Goal: Task Accomplishment & Management: Manage account settings

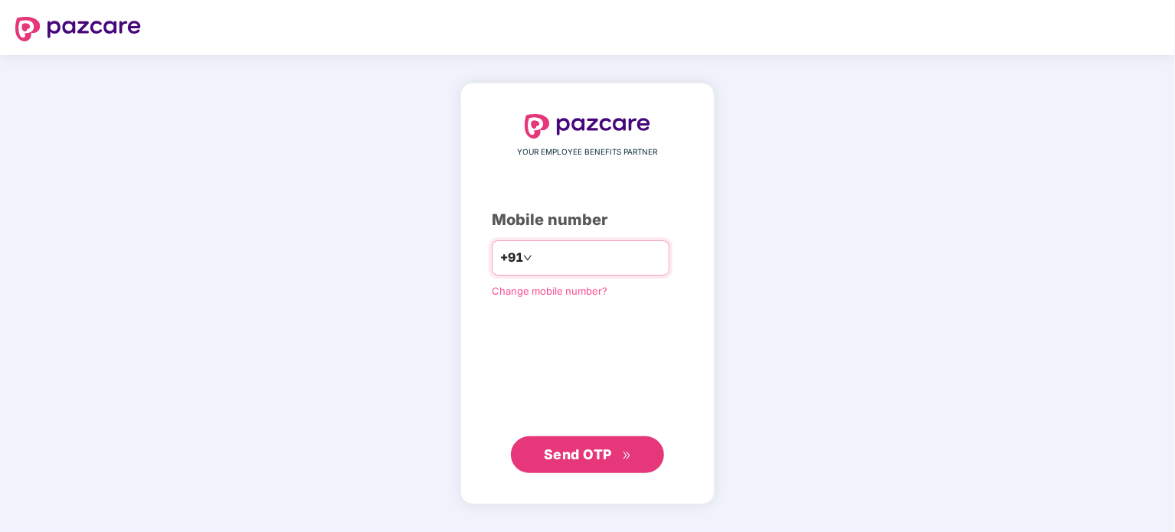
type input "**********"
click at [556, 446] on span "Send OTP" at bounding box center [588, 454] width 88 height 21
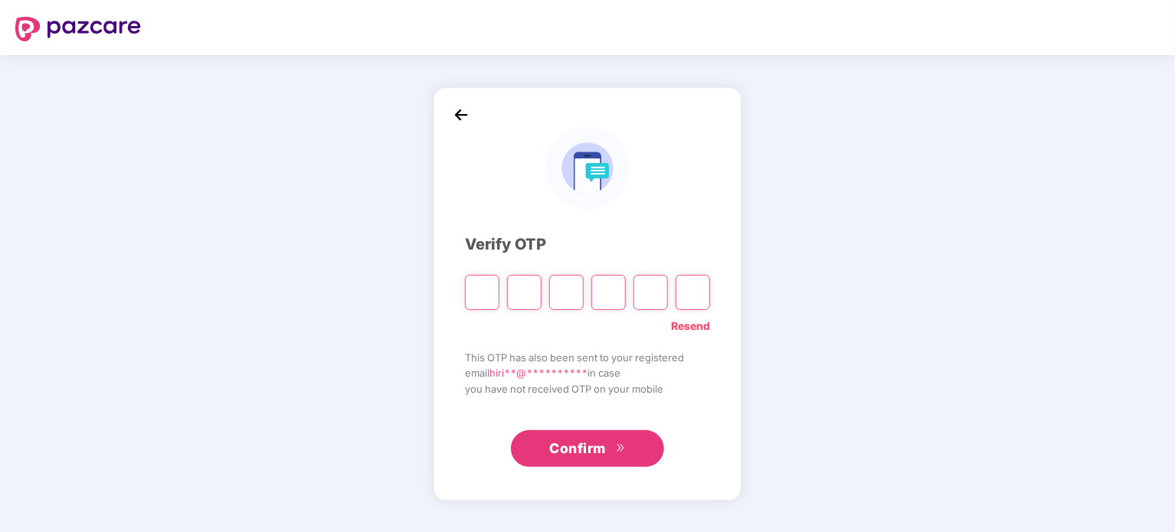
type input "*"
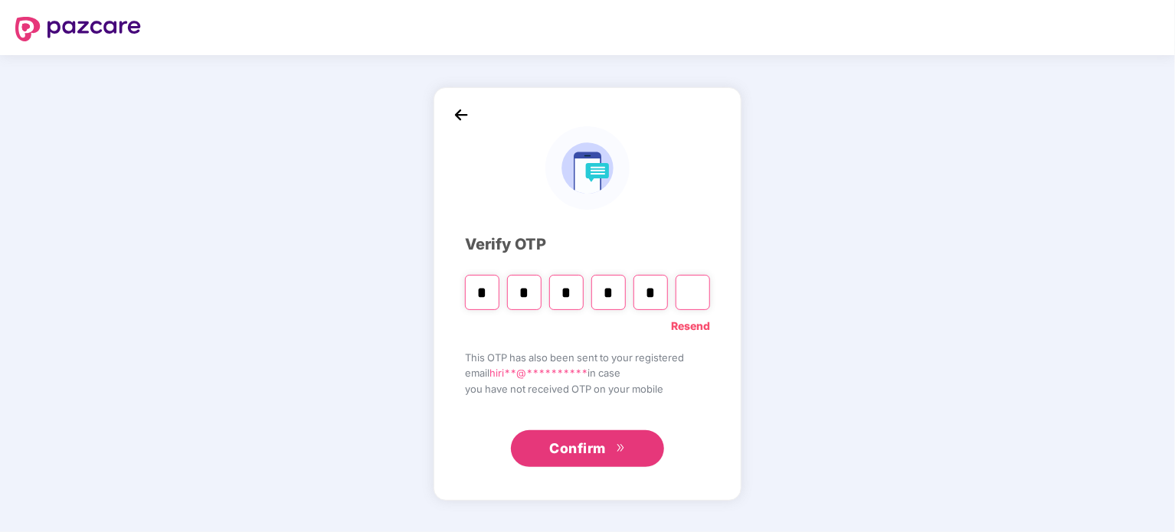
type input "*"
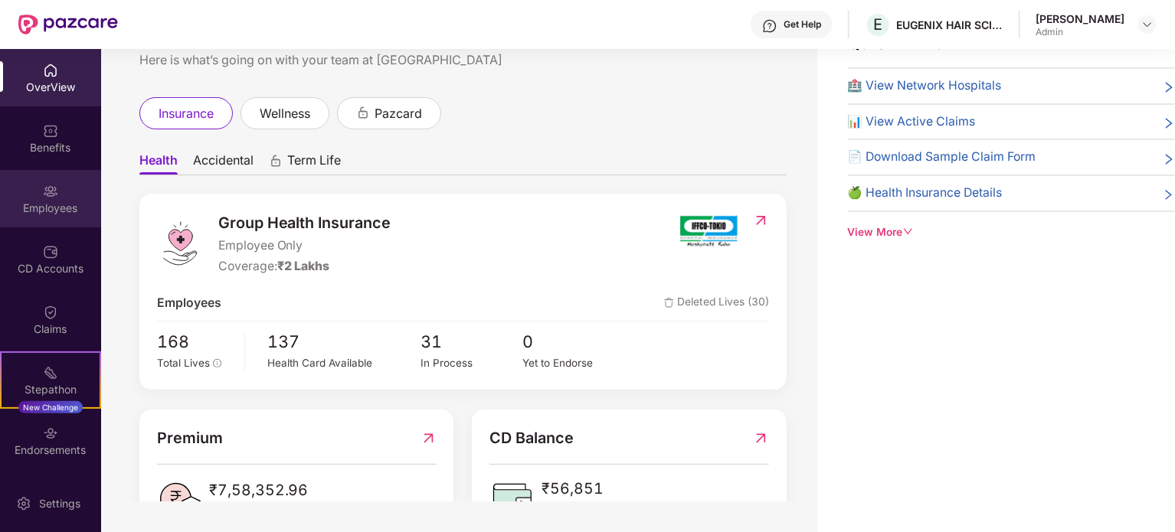
click at [44, 198] on div "Employees" at bounding box center [50, 198] width 101 height 57
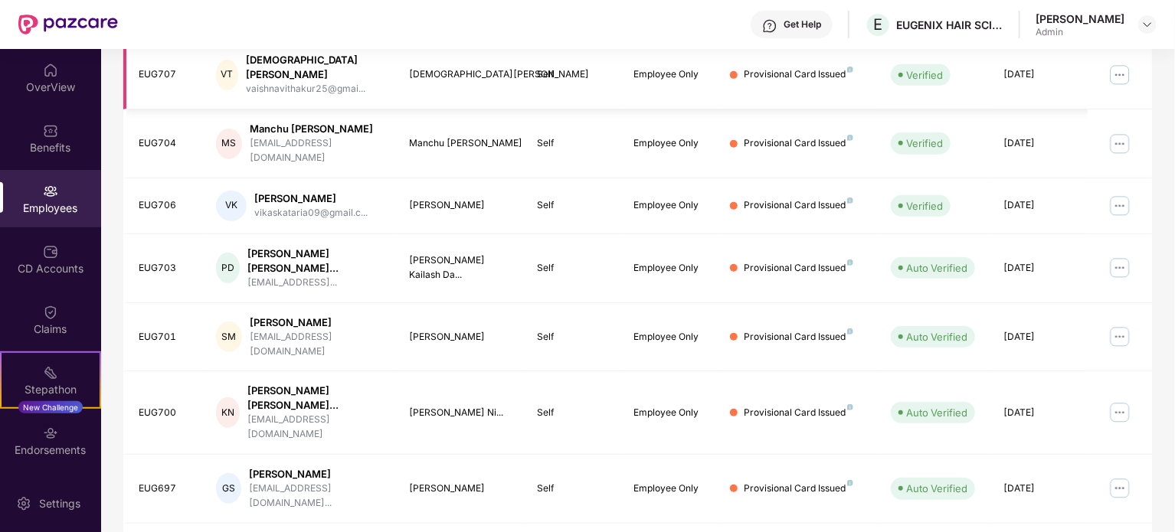
scroll to position [407, 0]
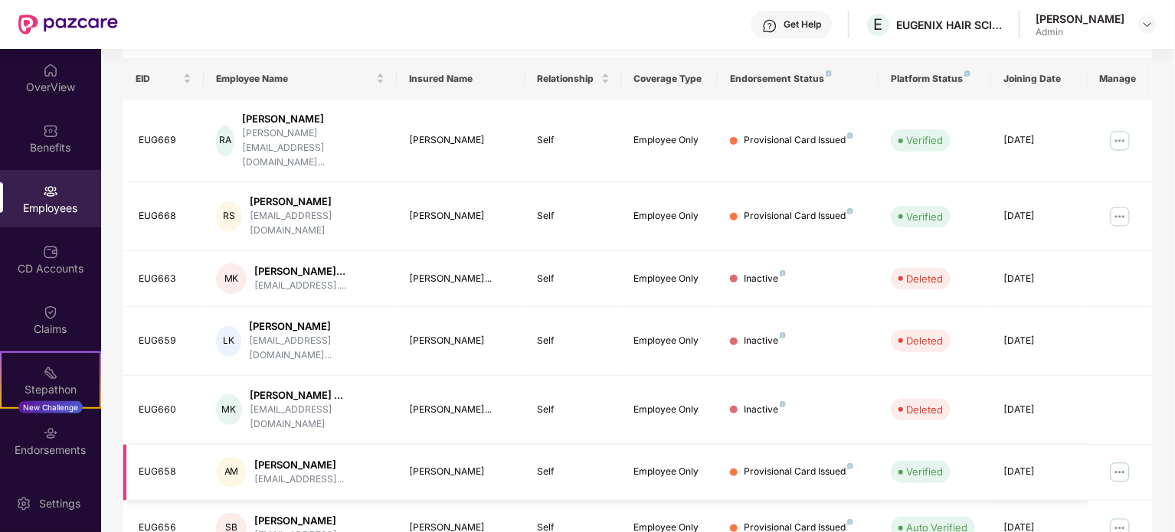
scroll to position [432, 0]
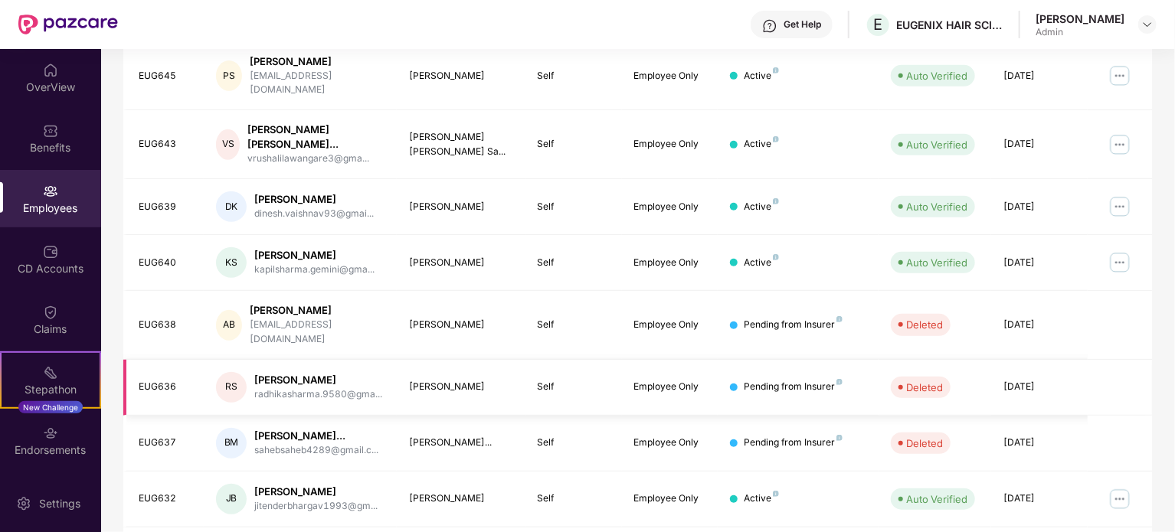
scroll to position [407, 0]
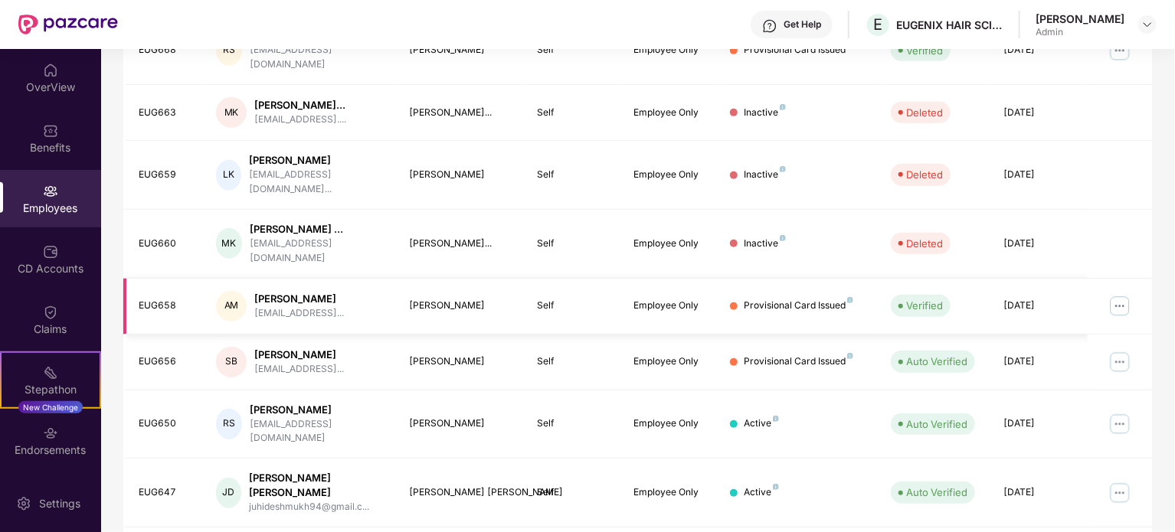
scroll to position [401, 0]
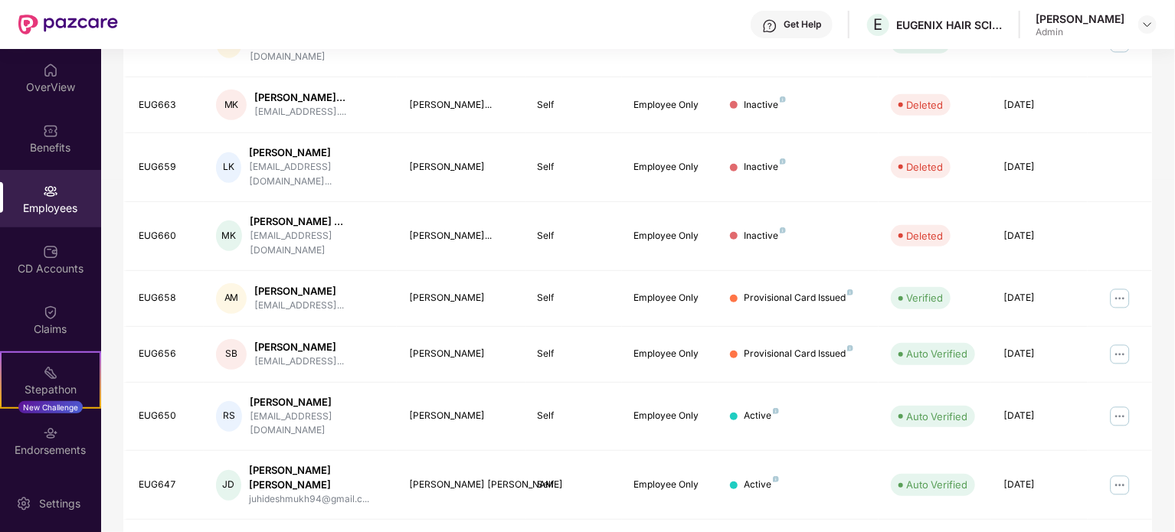
click at [53, 208] on div "Employees" at bounding box center [50, 208] width 101 height 15
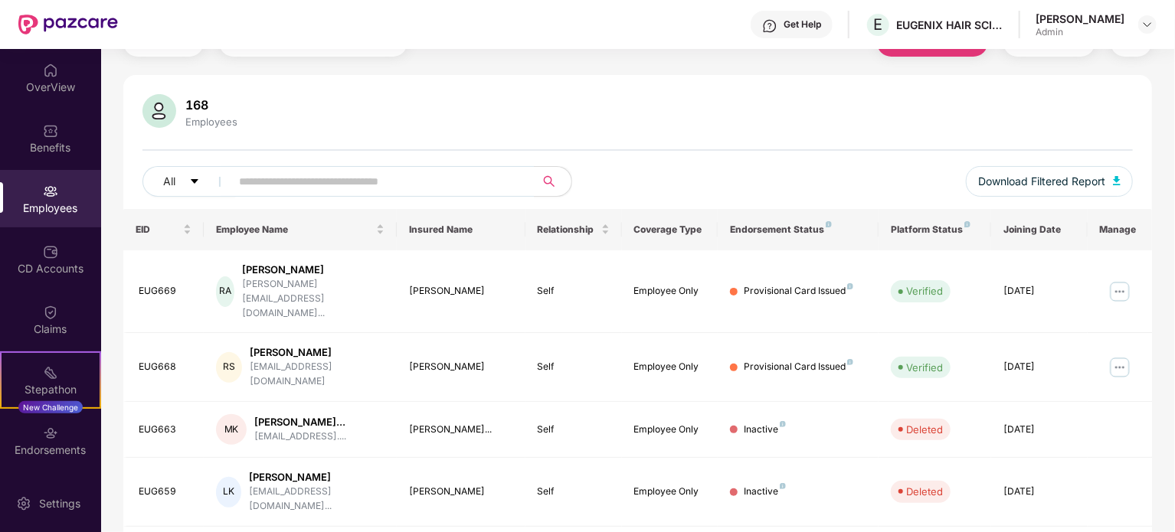
scroll to position [0, 0]
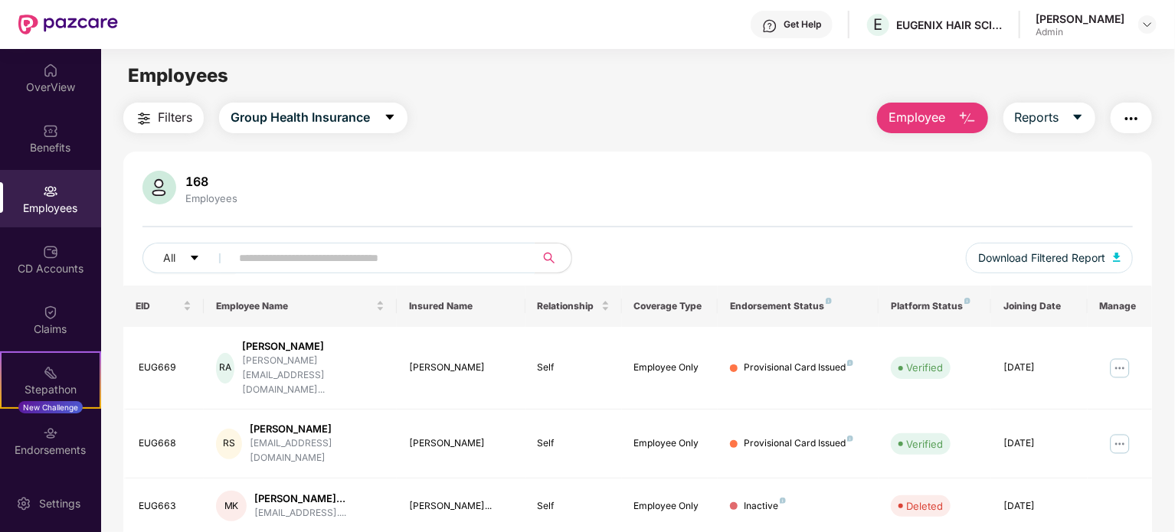
click at [401, 249] on input "text" at bounding box center [376, 258] width 275 height 23
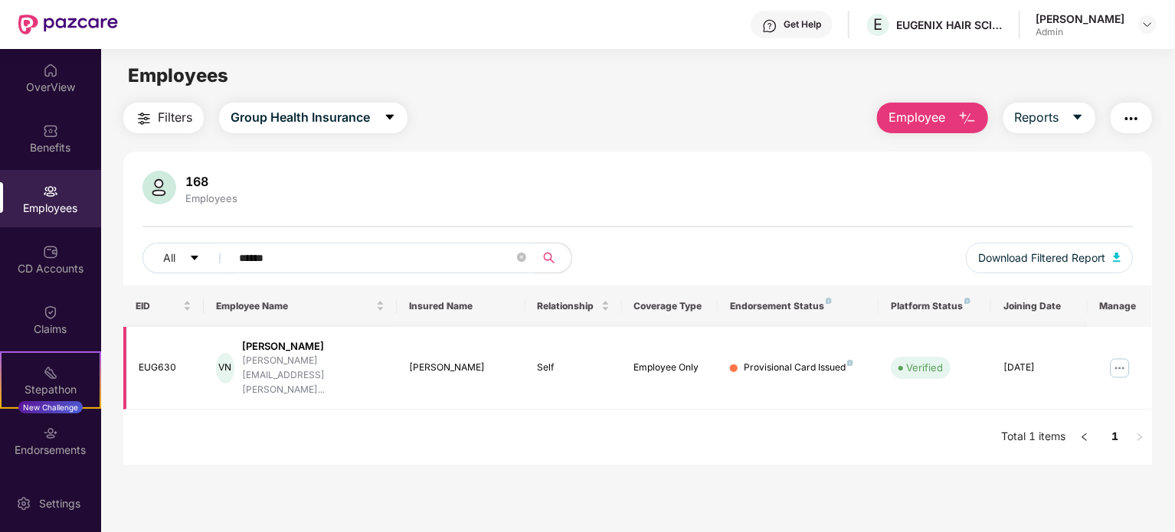
type input "******"
click at [1118, 356] on img at bounding box center [1119, 368] width 25 height 25
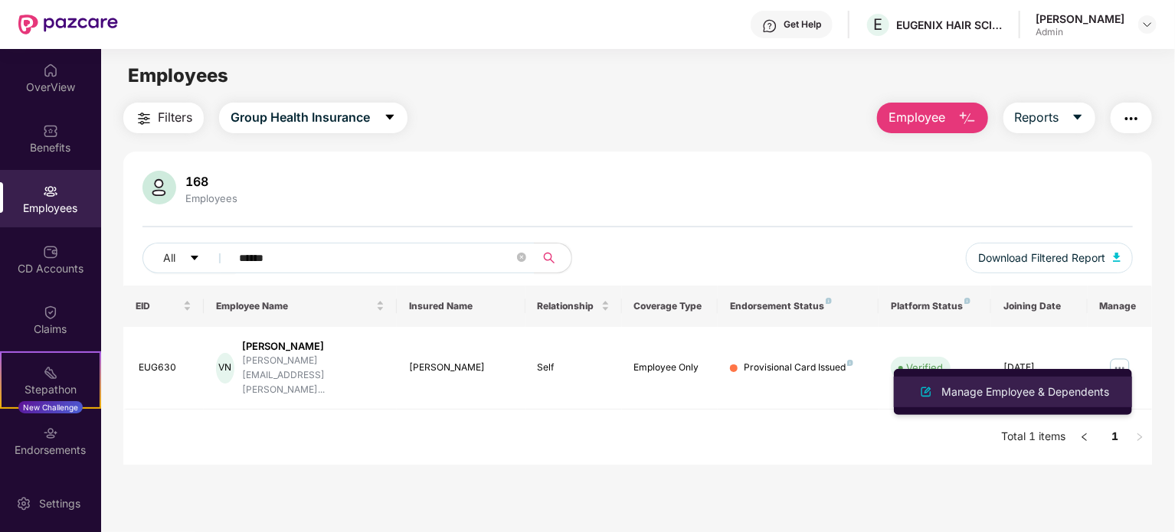
click at [974, 390] on div "Manage Employee & Dependents" at bounding box center [1025, 392] width 174 height 17
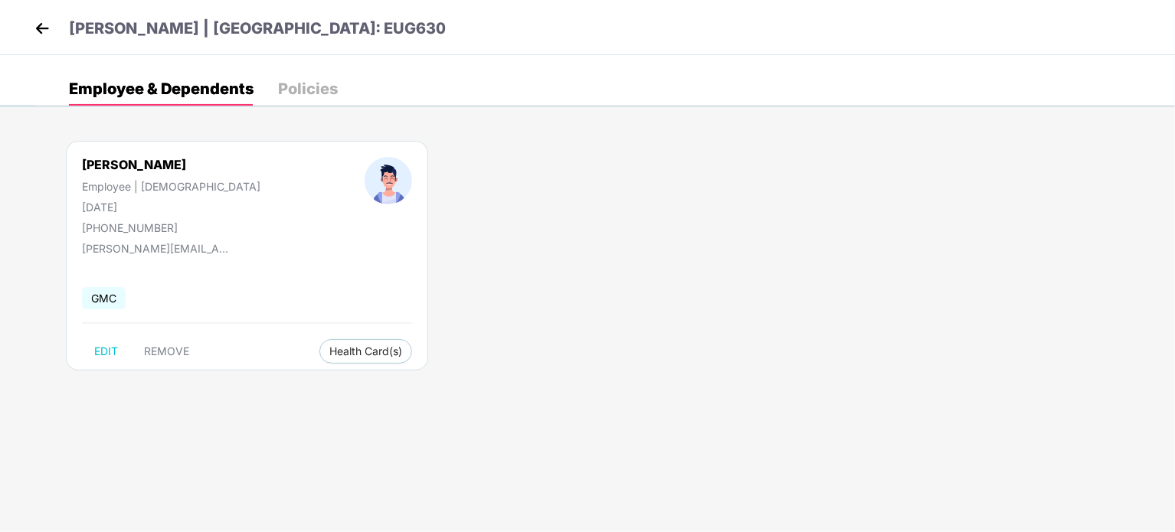
click at [40, 29] on img at bounding box center [42, 28] width 23 height 23
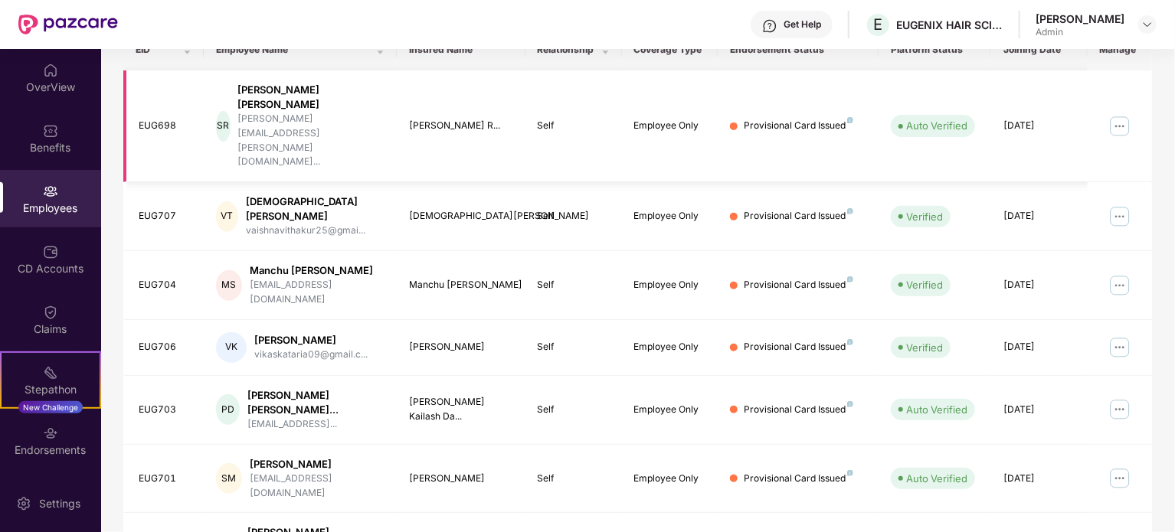
scroll to position [257, 0]
